Goal: Contribute content: Contribute content

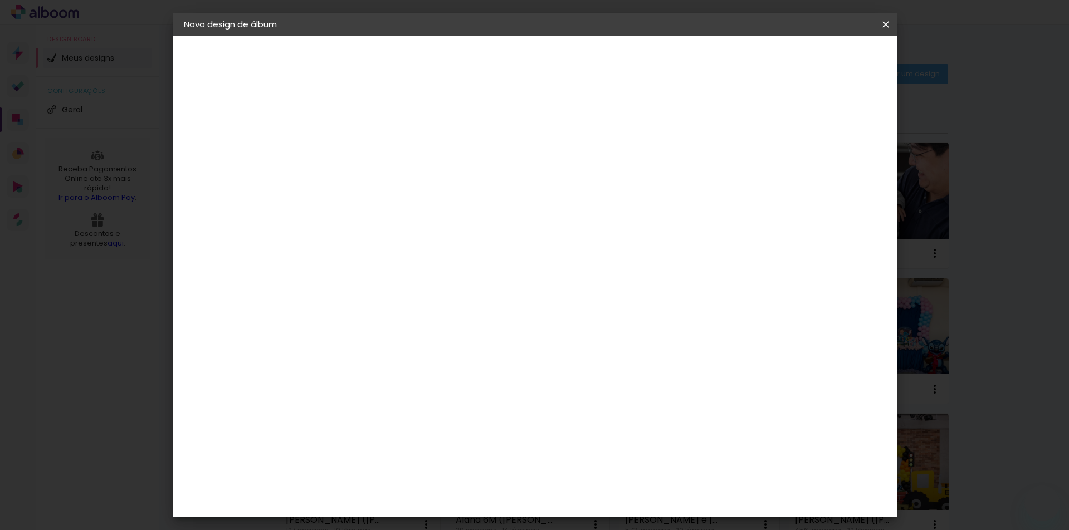
click at [366, 146] on input at bounding box center [366, 149] width 0 height 17
type input "Lia ([PERSON_NAME])"
type paper-input "Lia ([PERSON_NAME])"
click at [0, 0] on slot "Avançar" at bounding box center [0, 0] width 0 height 0
click at [574, 179] on paper-item "Tamanho Livre" at bounding box center [520, 169] width 107 height 25
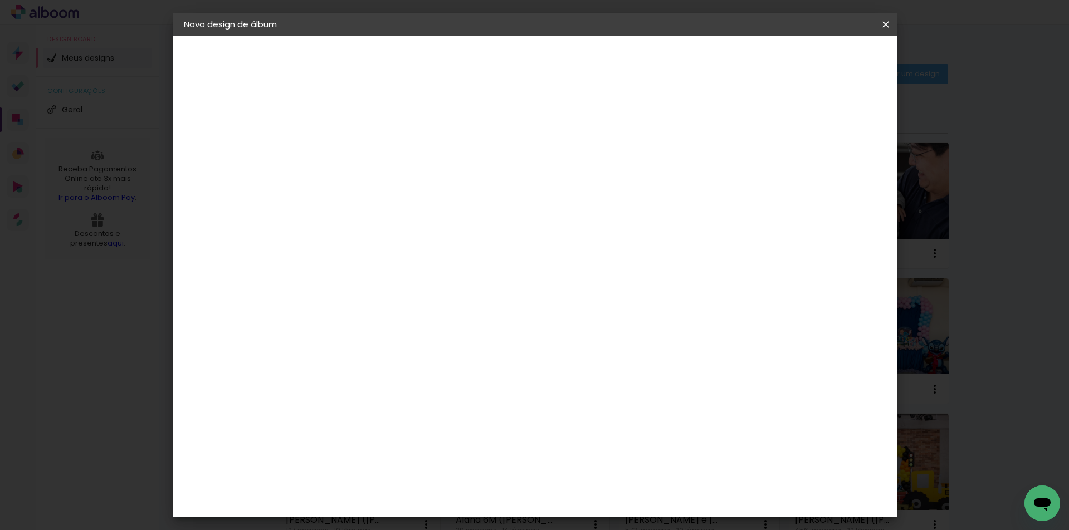
click at [0, 0] on slot "Avançar" at bounding box center [0, 0] width 0 height 0
drag, startPoint x: 339, startPoint y: 314, endPoint x: 325, endPoint y: 310, distance: 13.8
click at [325, 310] on input "30" at bounding box center [330, 316] width 29 height 17
type input "20"
type paper-input "20"
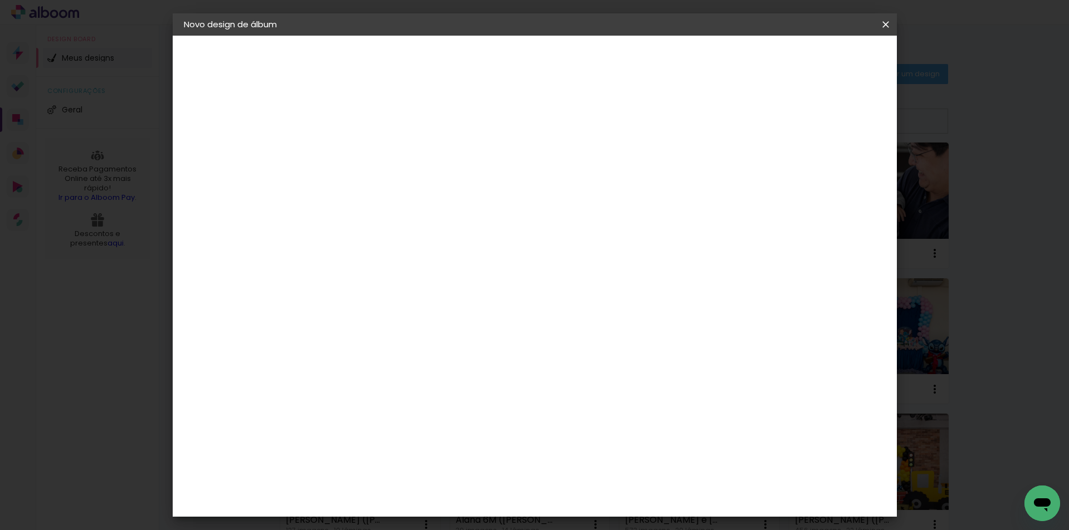
drag, startPoint x: 602, startPoint y: 390, endPoint x: 570, endPoint y: 385, distance: 32.1
click at [567, 388] on div "cm" at bounding box center [602, 392] width 437 height 39
type input "40"
type paper-input "40"
click at [816, 62] on span "Iniciar design" at bounding box center [790, 59] width 51 height 8
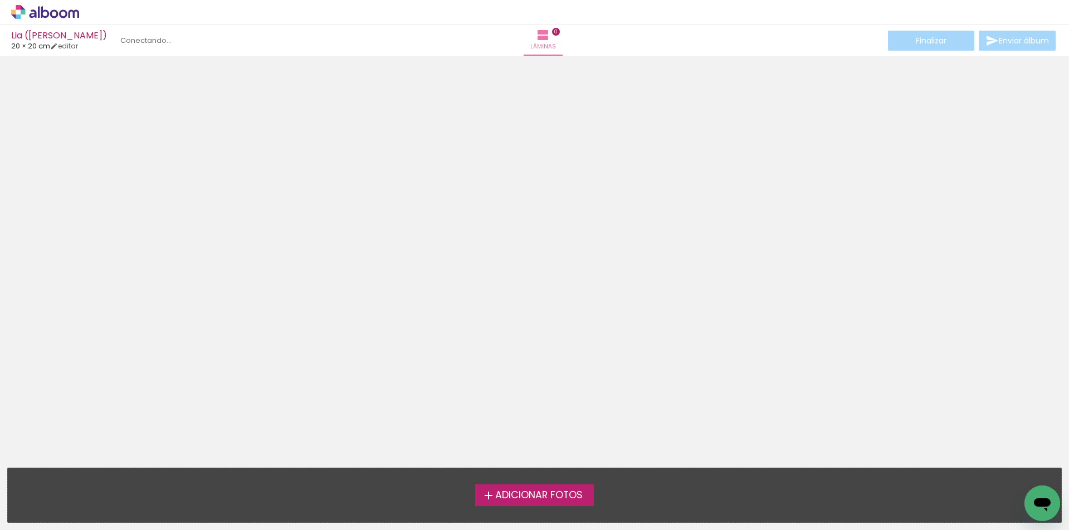
click at [535, 497] on span "Adicionar Fotos" at bounding box center [538, 496] width 87 height 10
click at [0, 0] on input "file" at bounding box center [0, 0] width 0 height 0
click at [582, 504] on label "Adicionar Fotos" at bounding box center [534, 495] width 119 height 21
click at [0, 0] on input "file" at bounding box center [0, 0] width 0 height 0
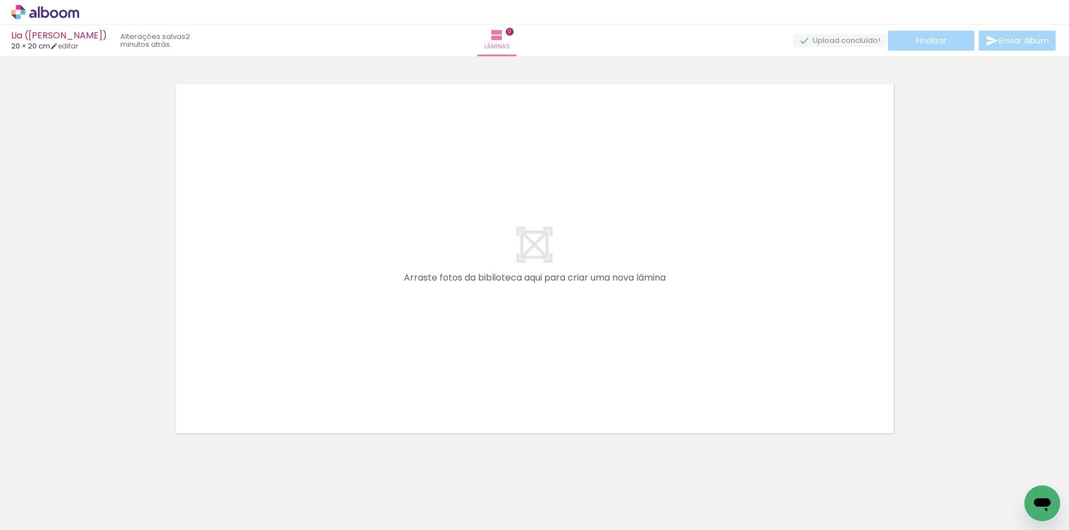
click at [46, 517] on span "Adicionar Fotos" at bounding box center [39, 515] width 33 height 12
click at [0, 0] on input "file" at bounding box center [0, 0] width 0 height 0
